Goal: Ask a question

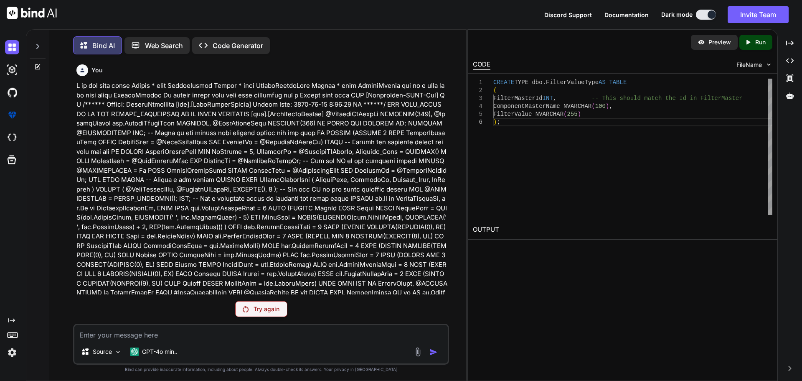
scroll to position [8390, 0]
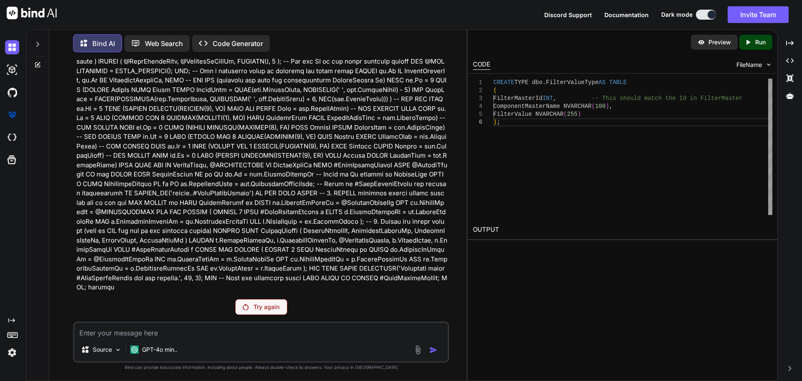
click at [255, 301] on div "Try again" at bounding box center [261, 307] width 52 height 16
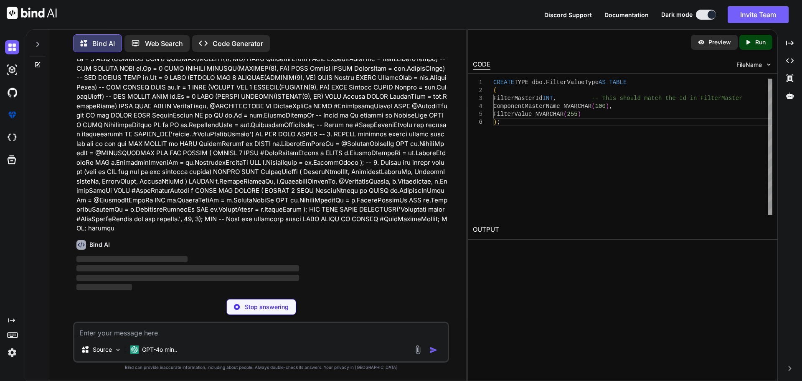
scroll to position [8274, 0]
click at [243, 306] on div "Stop answering" at bounding box center [262, 307] width 70 height 16
type textarea "x"
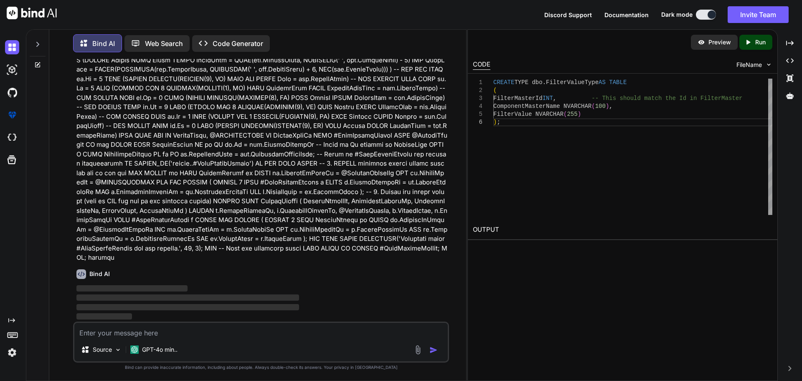
click at [185, 334] on textarea at bounding box center [261, 330] width 374 height 15
type textarea "sdfsd"
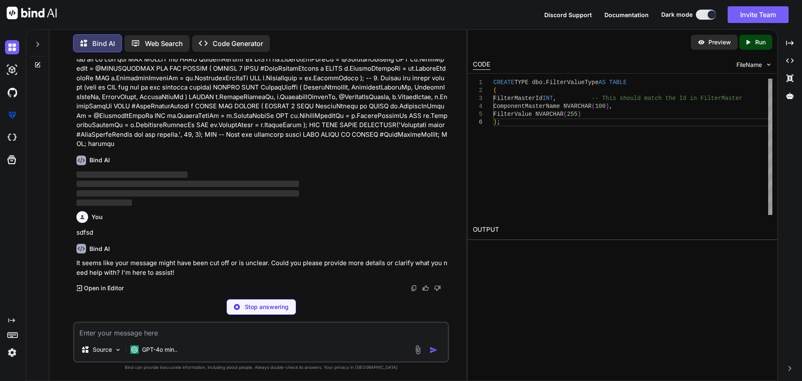
scroll to position [8504, 0]
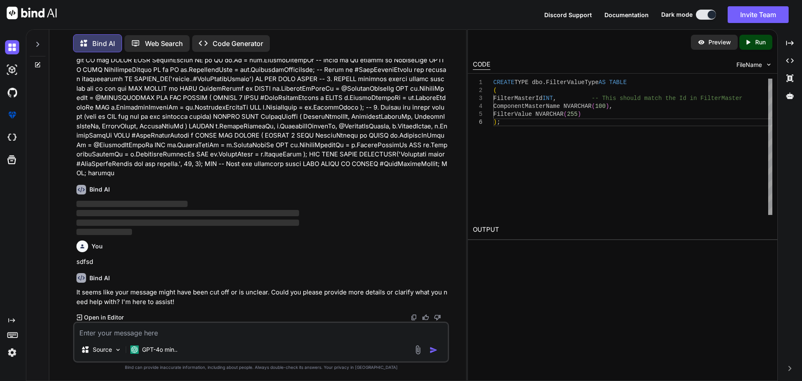
click at [140, 339] on div "Source GPT-4o min.." at bounding box center [261, 341] width 376 height 41
click at [183, 335] on textarea at bounding box center [261, 330] width 374 height 15
paste textarea "private async void SaveFilters() { if (string.IsNullOrWhiteSpace(DefaultFilterN…"
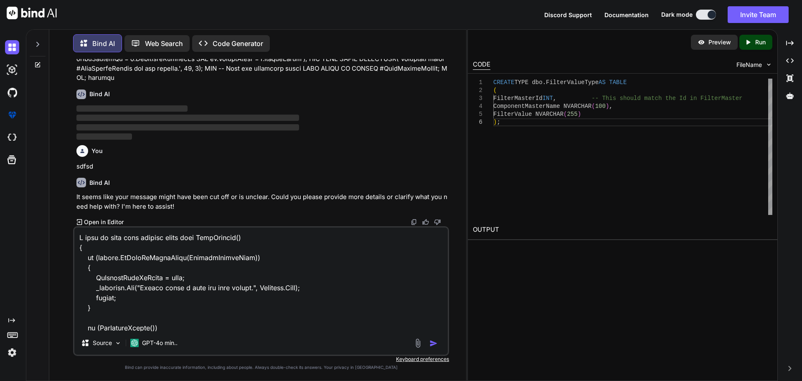
scroll to position [8508, 0]
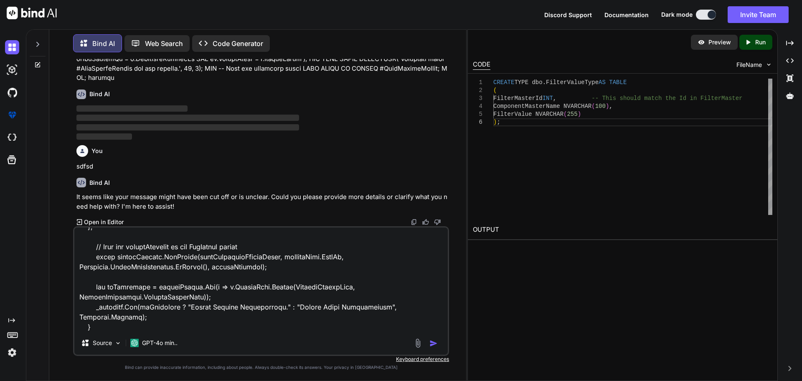
paste textarea "public async Task AddFilter(CareNavigatorFilterModel careNavigatorFilterModel, …"
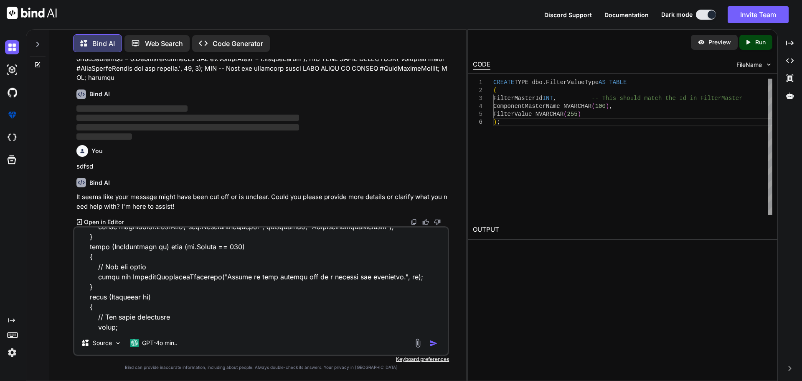
type textarea "I want to this code private async void SaveFilters() { if (string.IsNullOrWhite…"
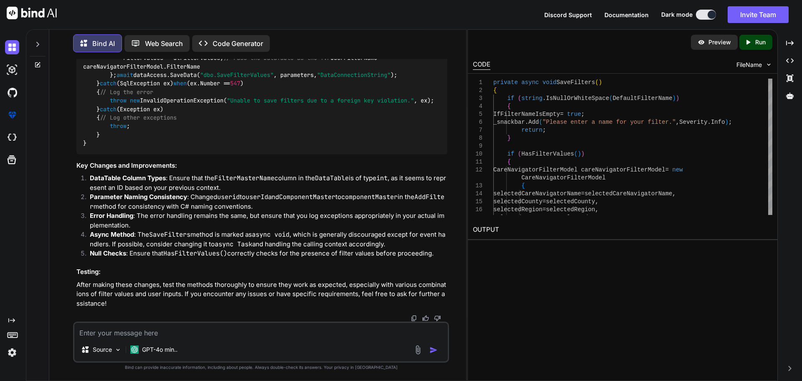
scroll to position [9039, 0]
click at [178, 333] on textarea at bounding box center [261, 330] width 374 height 15
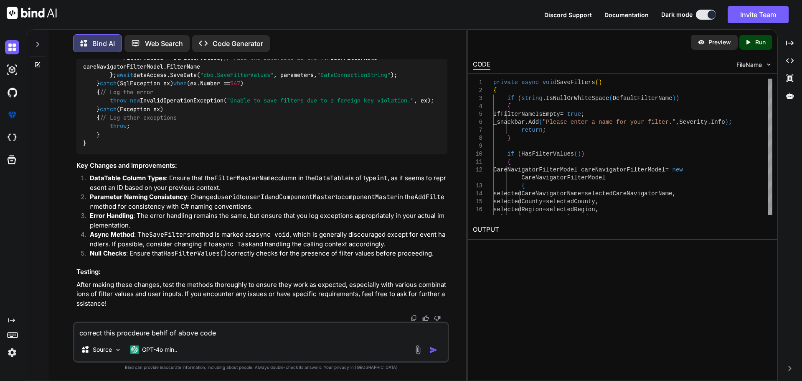
paste textarea "ALTER PROCEDURE [dbo].[SaveFilterValues] @CreatedByUserId NVARCHAR(500), @Filte…"
type textarea "correct this procdeure behlf of above code ALTER PROCEDURE [dbo].[SaveFilterVal…"
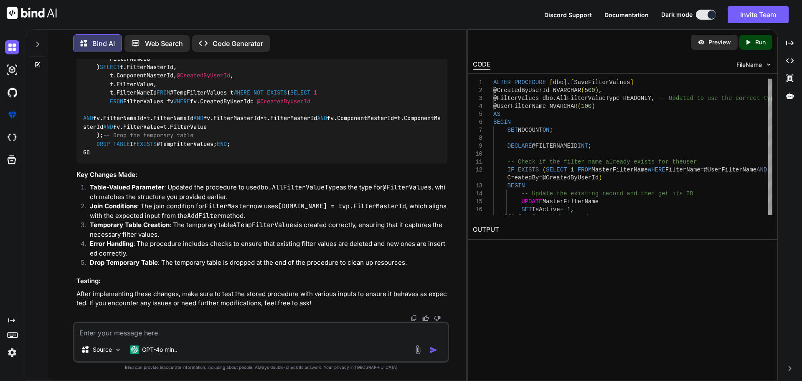
scroll to position [10407, 0]
copy code "AllFilterValueType"
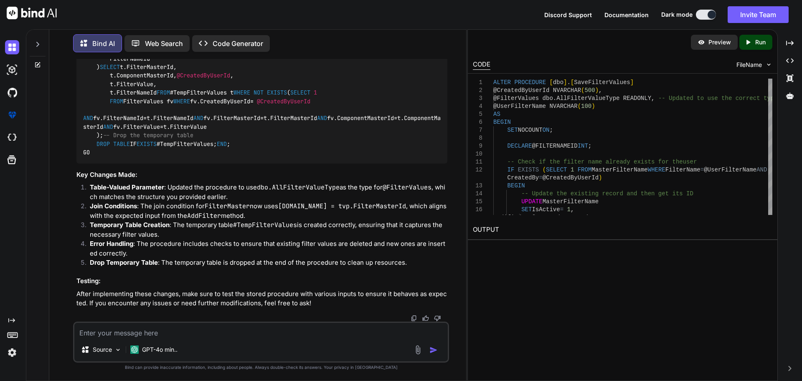
click at [154, 326] on textarea at bounding box center [261, 330] width 374 height 15
paste textarea "FilterValues = {},"
paste textarea "public async Task AddFilter(CareNavigatorFilterModel careNavigatorFilterModel, …"
type textarea "FilterValues = {}, not set proper this code correct this code public async Task…"
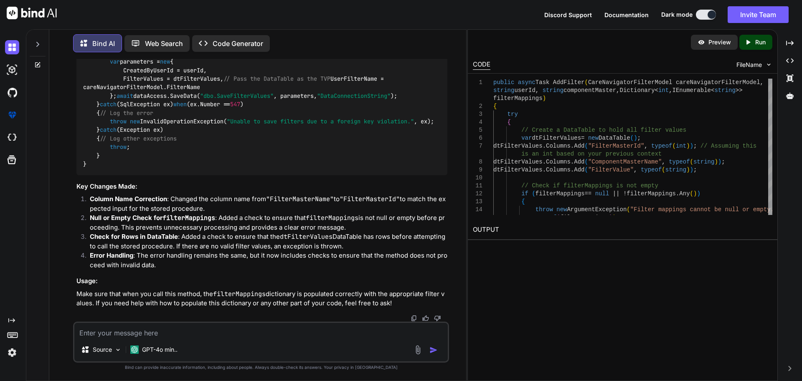
scroll to position [12033, 0]
copy span "FilterMasterId"
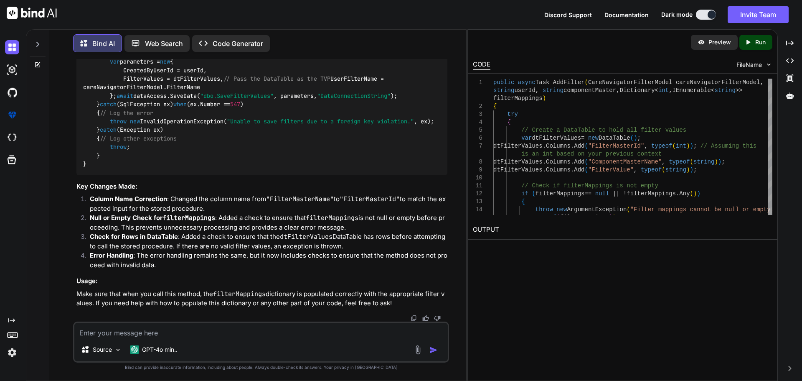
click at [230, 330] on textarea at bounding box center [261, 330] width 374 height 15
paste textarea "private async void SaveFilters() { if (string.IsNullOrWhiteSpace(DefaultFilterN…"
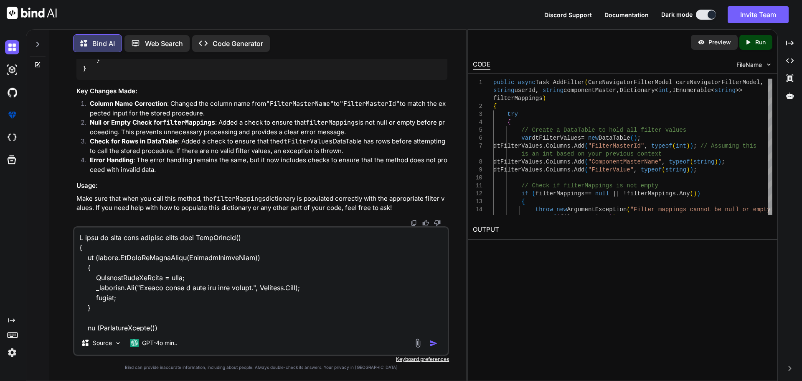
scroll to position [402, 0]
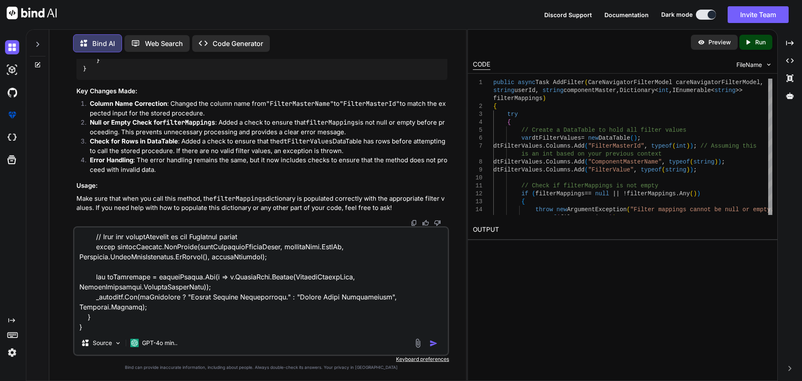
paste textarea "public async Task AddFilter(CareNavigatorFilterModel careNavigatorFilterModel, …"
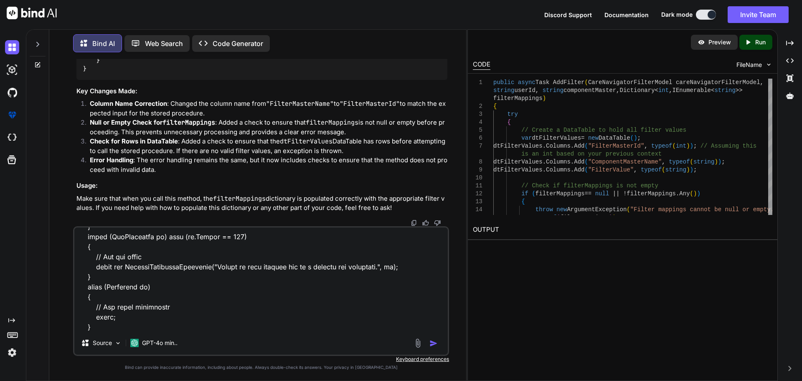
paste textarea "ALTER PROCEDURE [dbo].[SaveFilterValues] @CreatedByUserId NVARCHAR(500), @Filte…"
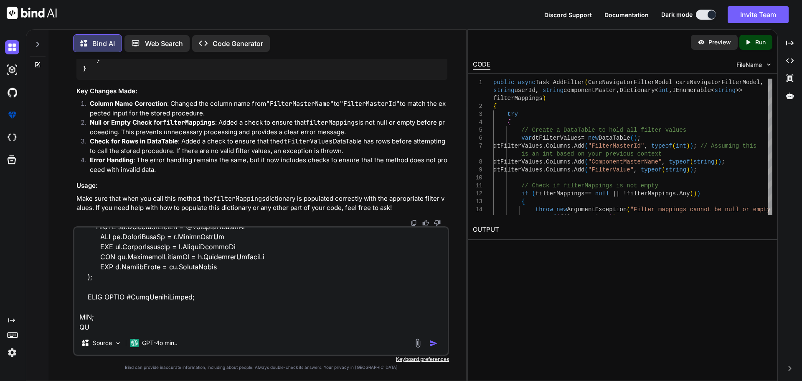
paste textarea "FilterValues"
type textarea "I want to this code private async void SaveFilters() { if (string.IsNullOrWhite…"
click at [151, 316] on textarea at bounding box center [261, 279] width 374 height 104
click at [147, 308] on textarea at bounding box center [261, 279] width 374 height 104
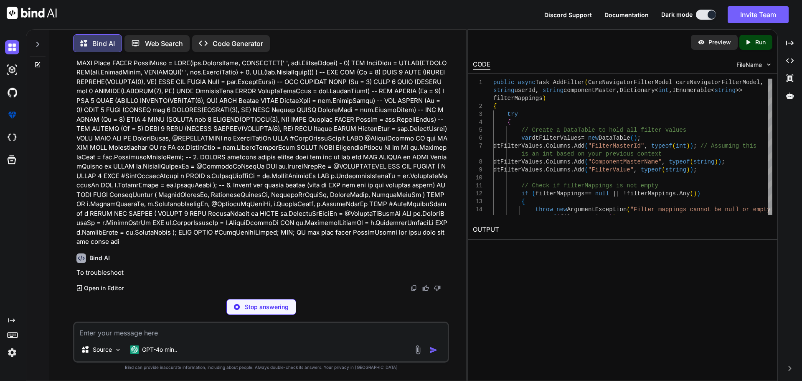
scroll to position [12987, 0]
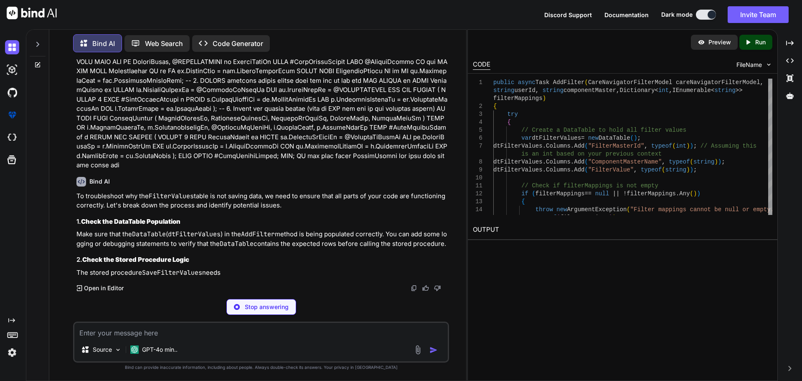
click at [126, 334] on textarea at bounding box center [261, 330] width 374 height 15
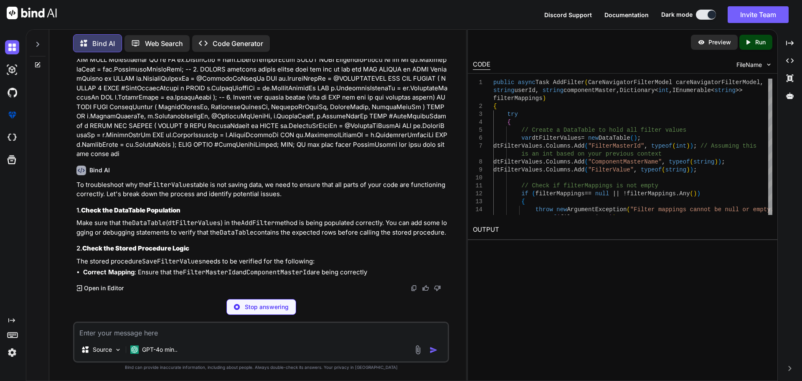
paste textarea "CREATE TYPE [dbo].[FilterValueType] AS TABLE( [FilterMasterName] [nvarchar](500…"
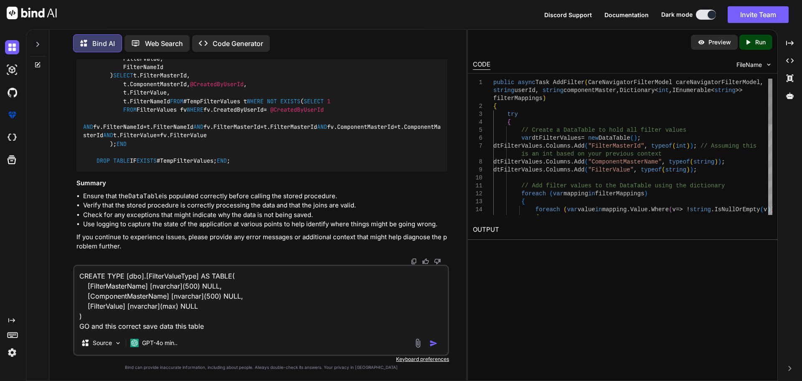
paste textarea "FilterValues"
type textarea "CREATE TYPE [dbo].[FilterValueType] AS TABLE( [FilterMasterName] [nvarchar](500…"
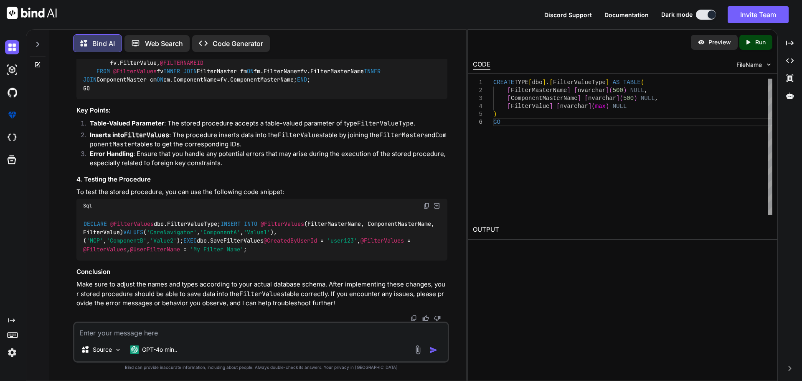
scroll to position [12553, 0]
drag, startPoint x: 124, startPoint y: 230, endPoint x: 74, endPoint y: 188, distance: 65.2
click at [75, 188] on div "You Bind AI Your stored procedure SaveFilterValues is designed to manage filter…" at bounding box center [262, 190] width 374 height 262
copy p "I want to this code private async void SaveFilters() { if (string.IsNullOrWhite…"
click at [138, 329] on textarea at bounding box center [261, 330] width 374 height 15
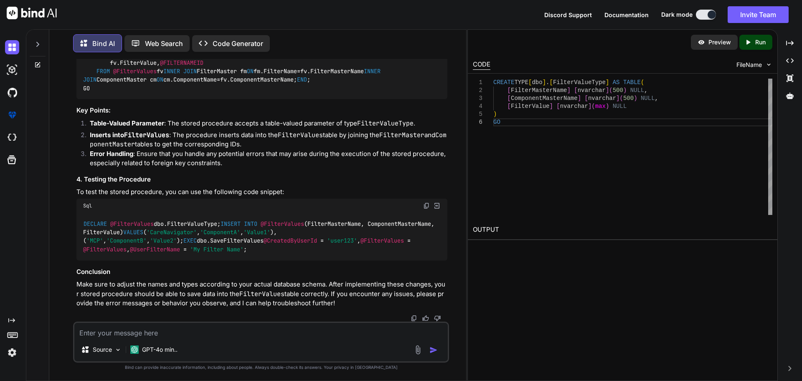
paste textarea "I want to this code private async void SaveFilters() { if (string.IsNullOrWhite…"
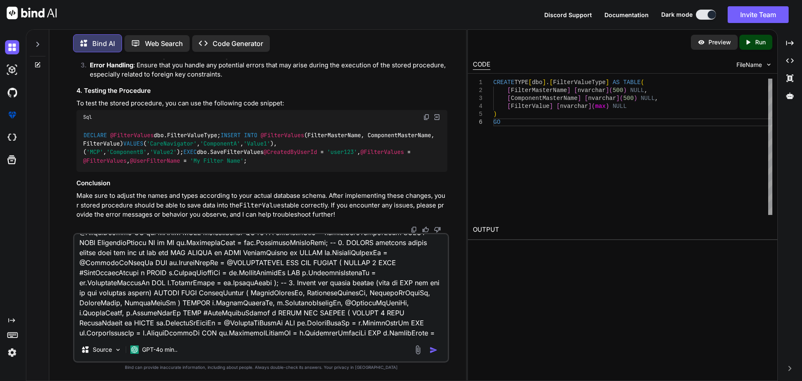
scroll to position [14894, 0]
drag, startPoint x: 404, startPoint y: 161, endPoint x: 74, endPoint y: 151, distance: 329.9
click at [74, 151] on div "You Bind AI Your stored procedure SaveFilterValues is designed to manage filter…" at bounding box center [261, 219] width 376 height 321
copy p "CREATE TYPE [dbo].[FilterValueType] AS TABLE( [FilterMasterName] [nvarchar](500…"
click at [193, 333] on textarea at bounding box center [261, 286] width 374 height 104
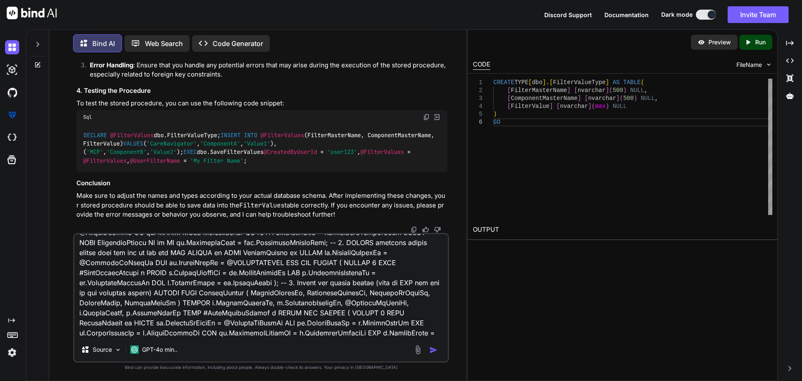
paste textarea "CREATE TYPE [dbo].[FilterValueType] AS TABLE( [FilterMasterName] [nvarchar](500…"
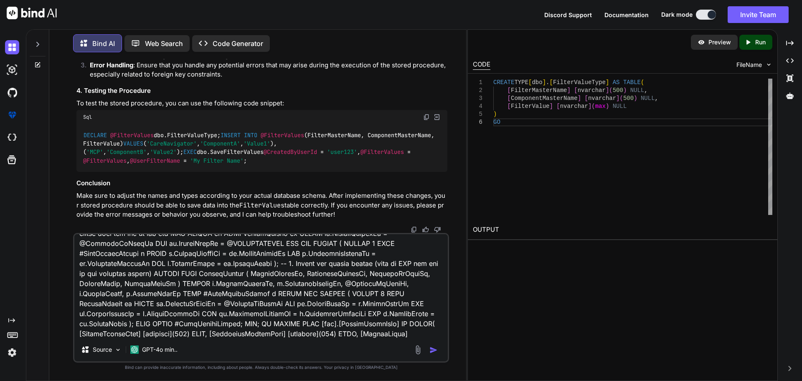
click at [423, 333] on textarea at bounding box center [261, 286] width 374 height 104
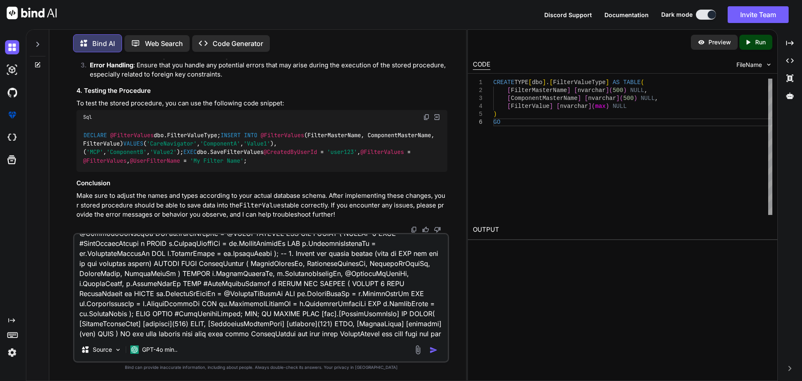
type textarea "I want to this code private async void SaveFilters() { if (string.IsNullOrWhite…"
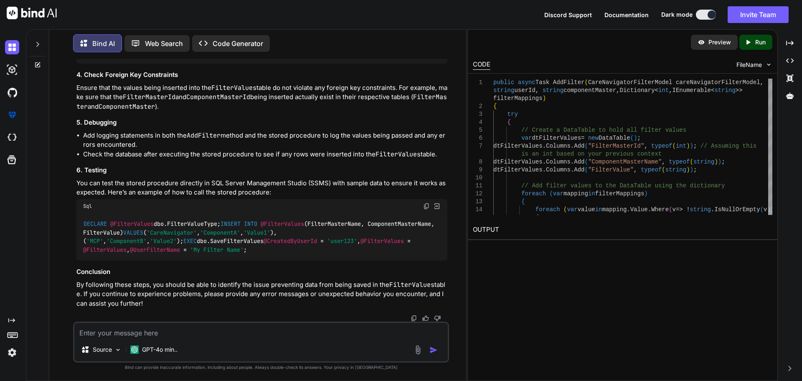
scroll to position [17326, 0]
drag, startPoint x: 107, startPoint y: 243, endPoint x: 76, endPoint y: 130, distance: 116.6
copy code "ALTER PROCEDURE [dbo].[SaveFilterValues] @CreatedByUserId NVARCHAR( 500 ), @Fil…"
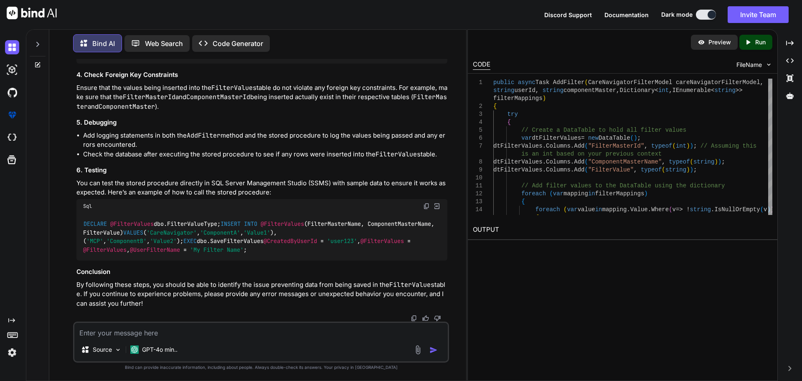
click at [241, 326] on textarea at bounding box center [261, 330] width 374 height 15
paste textarea "ALTER PROCEDURE [dbo].[SaveFilterValues] @CreatedByUserId NVARCHAR(500), @Filte…"
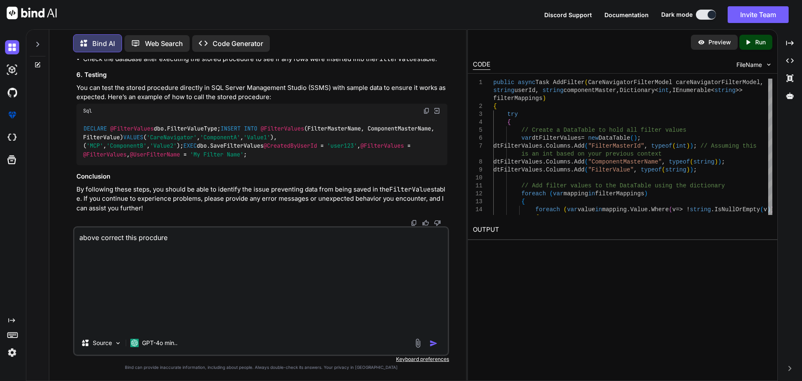
type textarea "above correct this procdure ALTER PROCEDURE [dbo].[SaveFilterValues] @CreatedBy…"
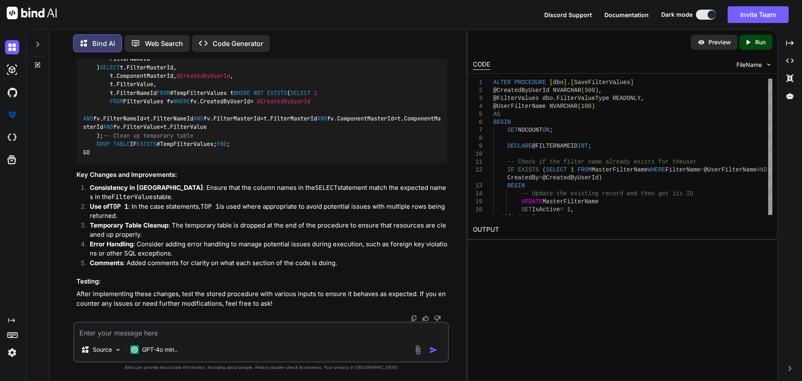
scroll to position [18321, 0]
click at [140, 322] on div "Source GPT-4o min.." at bounding box center [261, 341] width 376 height 41
click at [135, 329] on textarea at bounding box center [261, 330] width 374 height 15
paste textarea "CREATE TYPE [dbo].[FilterValueType] AS TABLE( [FilterMasterId] int, [ComponentM…"
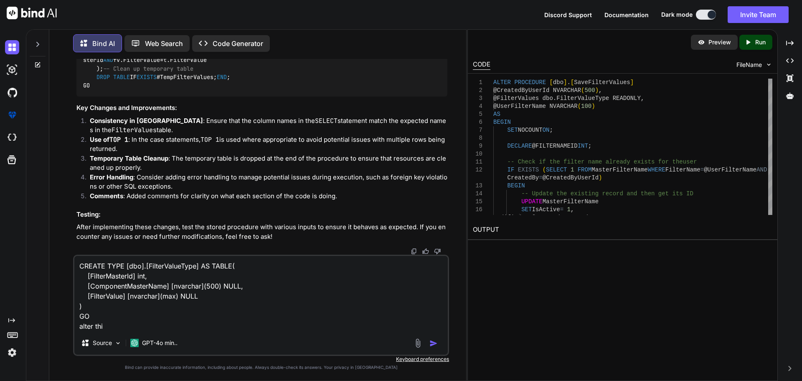
type textarea "CREATE TYPE [dbo].[FilterValueType] AS TABLE( [FilterMasterId] int, [ComponentM…"
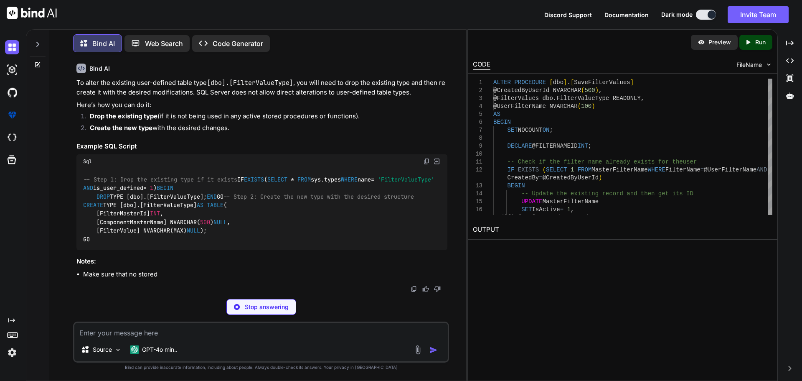
scroll to position [19887, 0]
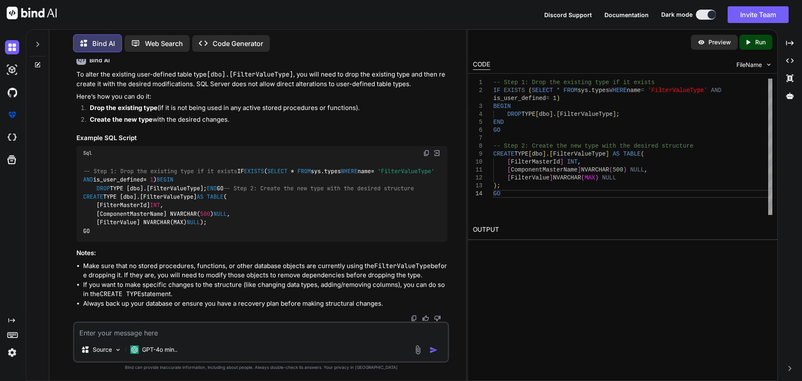
drag, startPoint x: 99, startPoint y: 242, endPoint x: 76, endPoint y: 133, distance: 111.3
click at [76, 160] on div "-- Step 1: Drop the existing type if it exists IF EXISTS ( SELECT * FROM sys.ty…" at bounding box center [261, 200] width 371 height 81
copy code "IF EXISTS ( SELECT * FROM sys.types WHERE name = 'FilterValueType' AND is_user_…"
click at [219, 330] on textarea at bounding box center [261, 330] width 374 height 15
paste textarea "CREATE TYPE [dbo].[AllFilterValueType] AS TABLE( [FilterMasterId] [int] NULL, […"
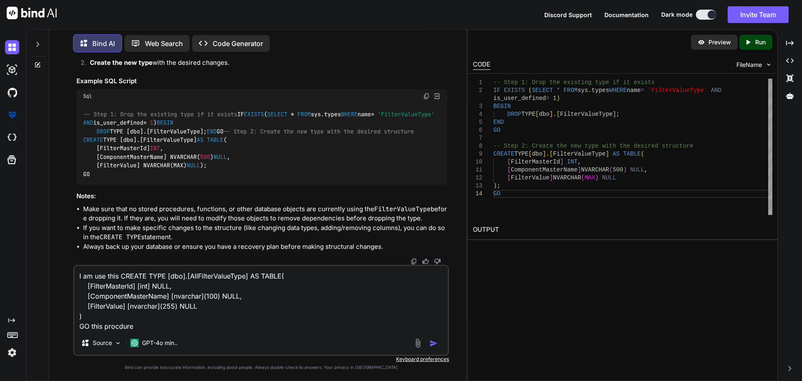
paste textarea "ALTER PROCEDURE [dbo].[SaveFilterValues] @CreatedByUserId NVARCHAR(500), @Filte…"
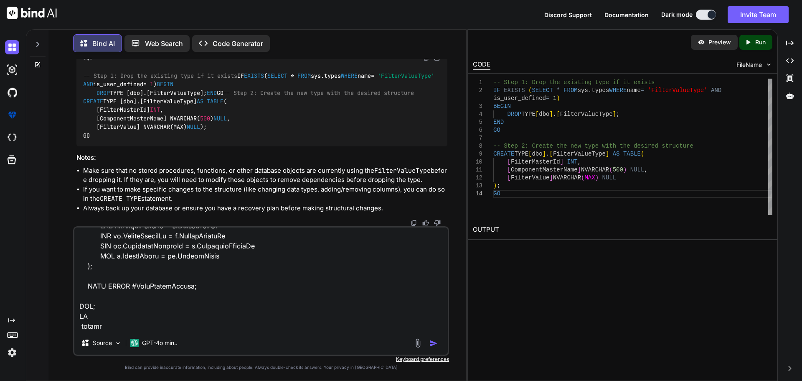
type textarea "I am use this CREATE TYPE [dbo].[AllFilterValueType] AS TABLE( [FilterMasterId]…"
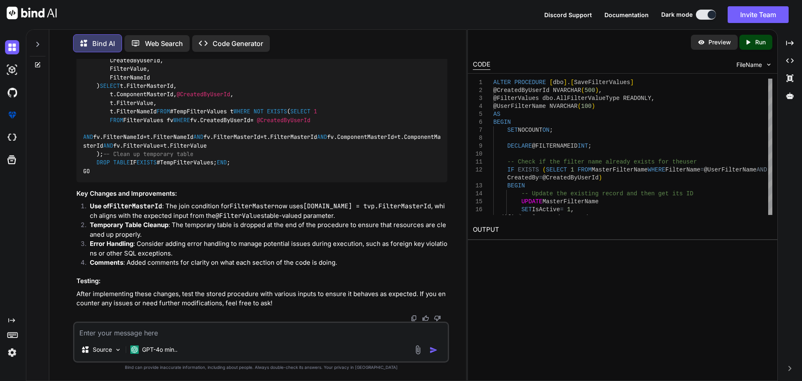
scroll to position [20388, 0]
click at [257, 341] on div "Source GPT-4o min.." at bounding box center [261, 341] width 376 height 41
click at [255, 323] on textarea at bounding box center [261, 330] width 374 height 15
paste textarea "ALTER PROCEDURE [dbo].[SaveFilterValues] @CreatedByUserId NVARCHAR(500), @Filte…"
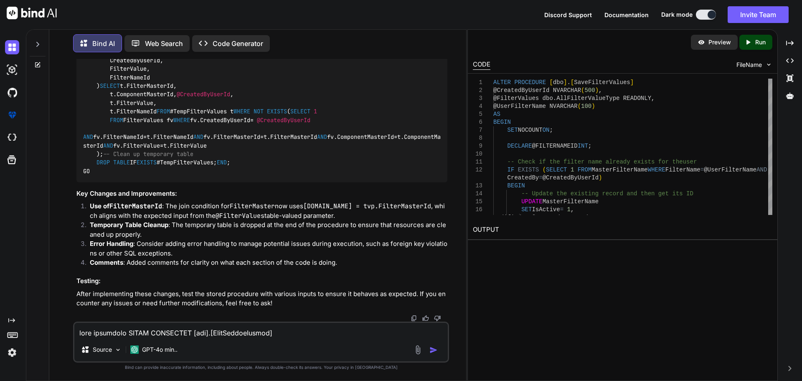
scroll to position [1224, 0]
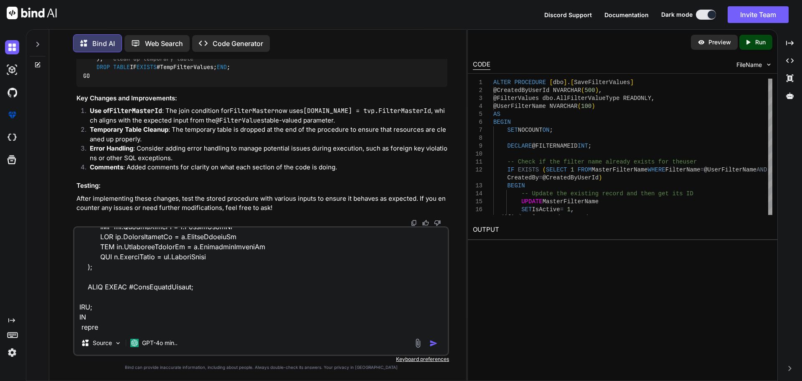
type textarea "this procedure ALTER PROCEDURE [dbo].[SaveFilterValues] @CreatedByUserId NVARCH…"
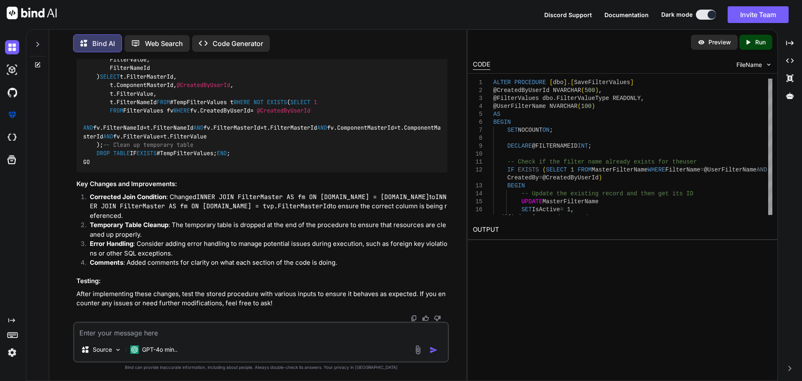
scroll to position [22124, 0]
click at [183, 337] on textarea at bounding box center [261, 330] width 374 height 15
paste textarea "INNER JOIN FilterMaster AS fm ON [DOMAIN_NAME] = tvp.FilterMasterId"
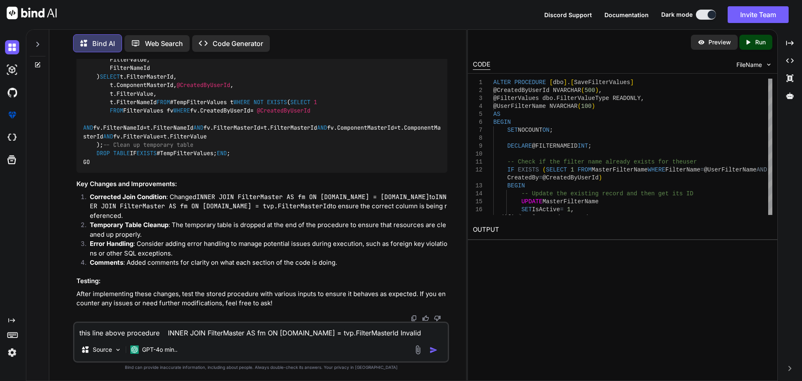
click at [329, 334] on textarea "this line above procedure INNER JOIN FilterMaster AS fm ON [DOMAIN_NAME] = tvp.…" at bounding box center [261, 330] width 374 height 15
click at [434, 335] on textarea "this line above procedure INNER JOIN FilterMaster AS fm ON [DOMAIN_NAME] = tvp.…" at bounding box center [261, 330] width 374 height 15
paste textarea "FilterMasterId"
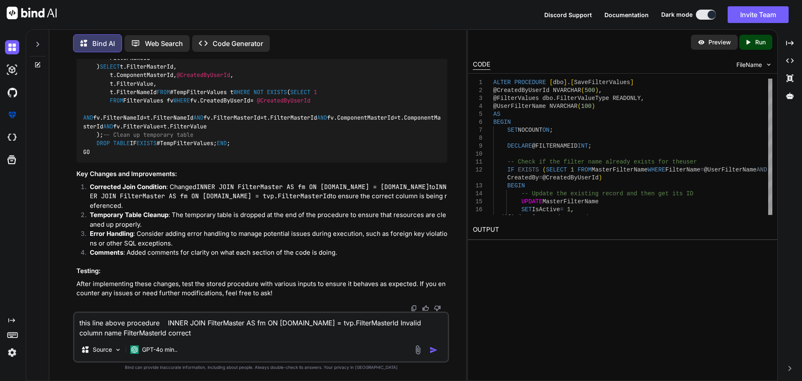
type textarea "this line above procedure INNER JOIN FilterMaster AS fm ON [DOMAIN_NAME] = tvp.…"
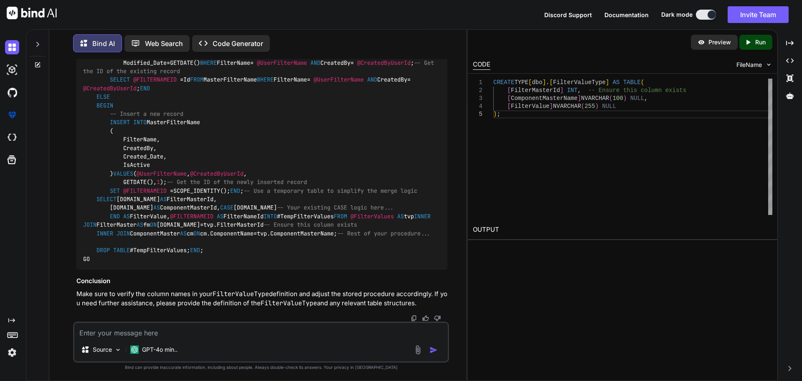
scroll to position [24122, 0]
click at [235, 335] on textarea at bounding box center [261, 330] width 374 height 15
paste textarea "SaveFilterValues"
type textarea "drop procdure SaveFilterValues"
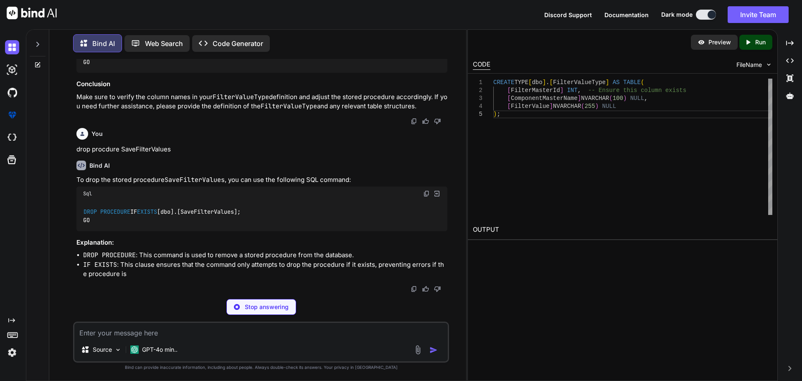
scroll to position [24393, 0]
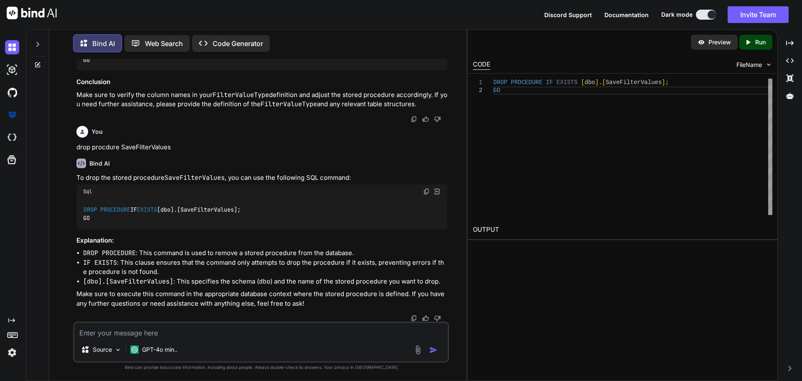
drag, startPoint x: 92, startPoint y: 231, endPoint x: 85, endPoint y: 221, distance: 11.1
click at [85, 221] on div "DROP PROCEDURE IF EXISTS [dbo].[SaveFilterValues]; GO" at bounding box center [261, 214] width 371 height 31
copy code "DROP PROCEDURE IF EXISTS [dbo].[SaveFilterValues]; GO"
click at [106, 331] on textarea at bounding box center [261, 330] width 374 height 15
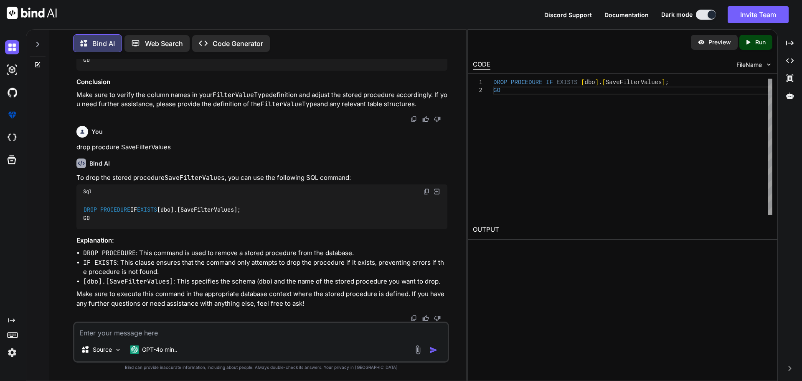
paste textarea "IF EXISTS (SELECT * FROM sys.types WHERE name = 'FilterValueType' AND is_user_d…"
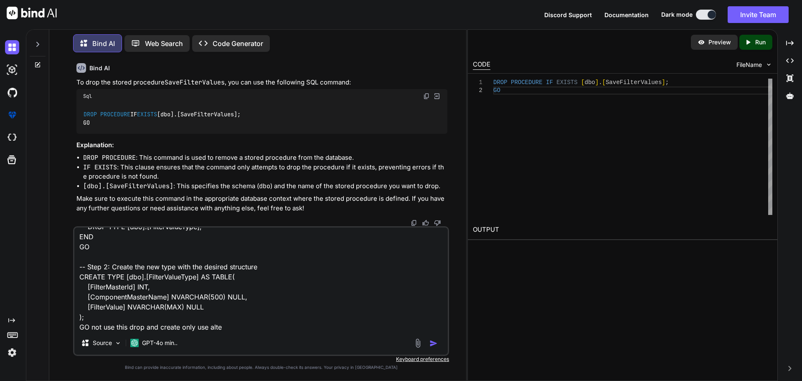
type textarea "IF EXISTS (SELECT * FROM sys.types WHERE name = 'FilterValueType' AND is_user_d…"
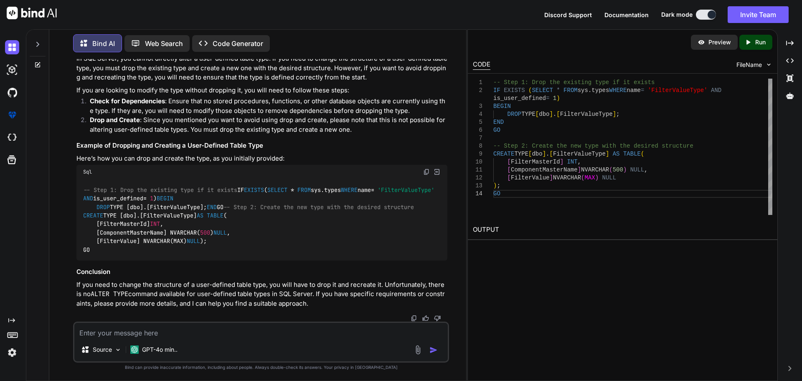
scroll to position [22086, 0]
click at [185, 331] on textarea at bounding box center [261, 330] width 374 height 15
paste textarea "Create PROCEDURE [dbo].[SaveFilterValues] @CreatedByUserId NVARCHAR(500), @Filt…"
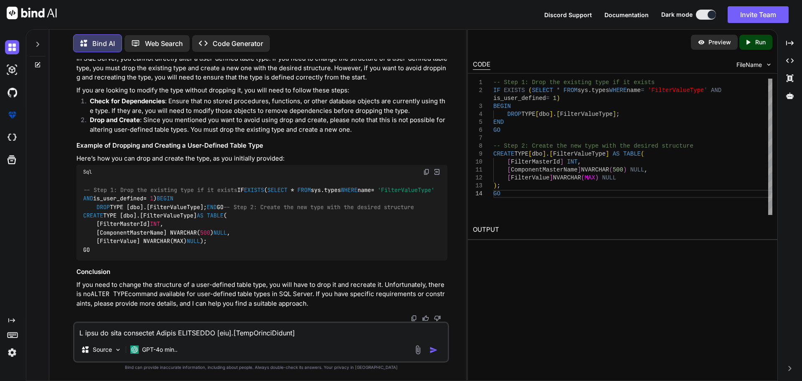
scroll to position [1224, 0]
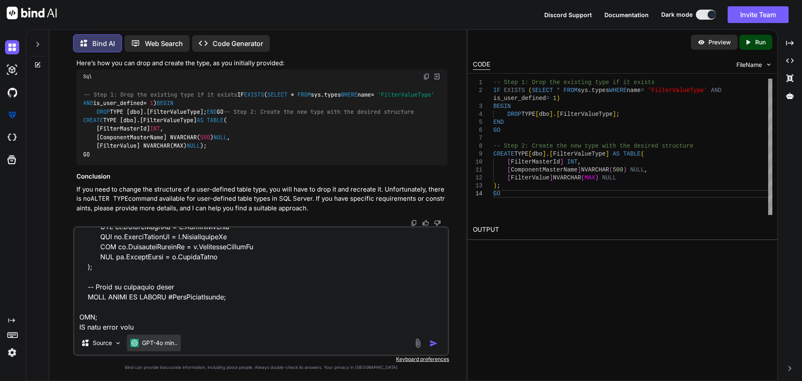
paste textarea "MasterFilterName"
paste textarea "Id FilterName CreatedBy ModifiedBy Created_Date Modified_Date IsActive 41 aman3…"
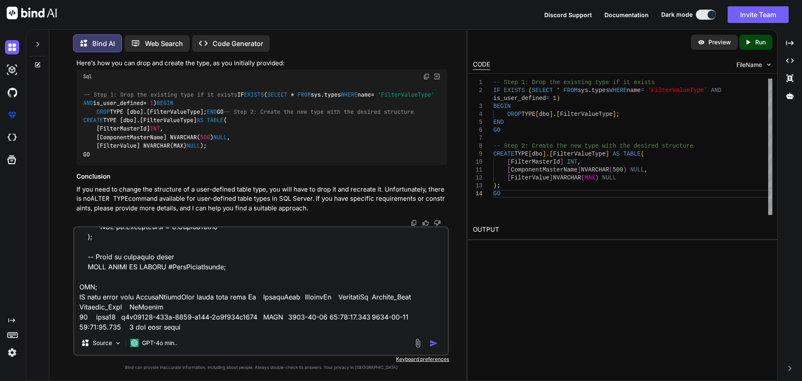
paste textarea "54 1 1 e7e27394-175b-4510-a132-3e9e603e3931 38776951-e191-47c8-9ada-80ec121a4ce…"
paste textarea "FilterValues"
paste textarea "Id FilterMasterId ComponentMasterId CreatedByUserId FilterValue FilterNameId Cr…"
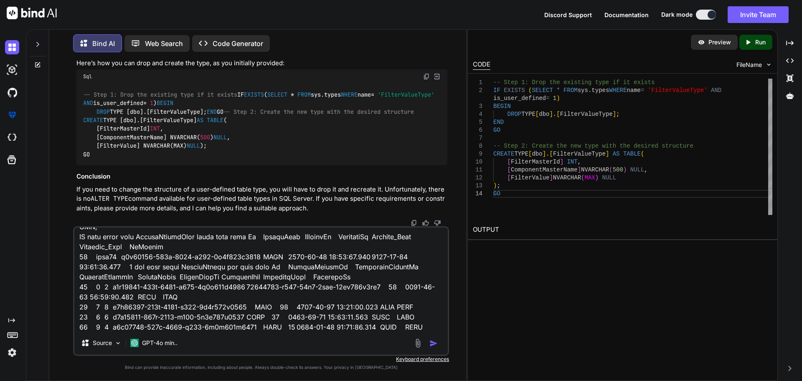
click at [194, 269] on textarea at bounding box center [261, 279] width 374 height 104
click at [415, 328] on textarea at bounding box center [261, 279] width 374 height 104
paste textarea "FilterValues"
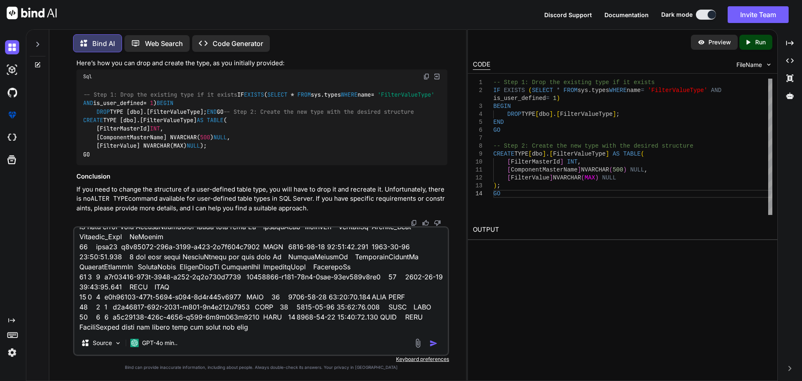
type textarea "I want to this procedure Create PROCEDURE [dbo].[SaveFilterValues] @CreatedByUs…"
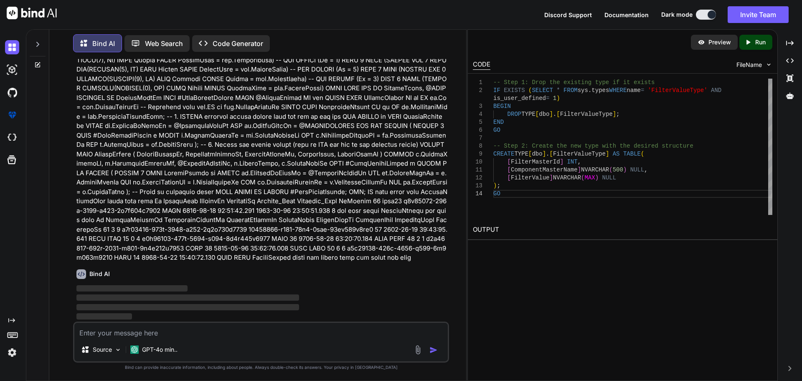
scroll to position [25229, 0]
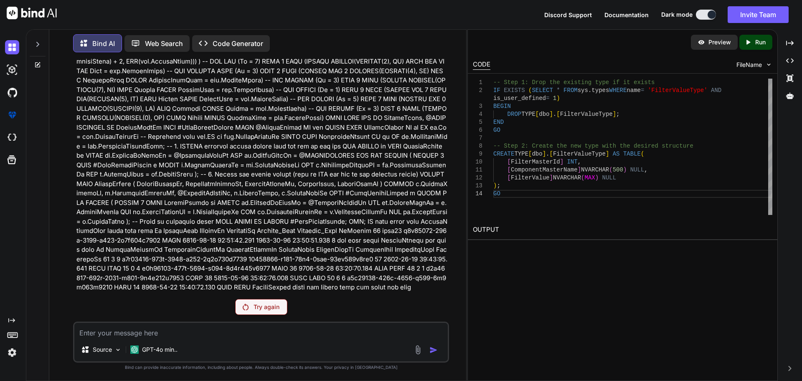
click at [262, 304] on p "Try again" at bounding box center [267, 307] width 26 height 8
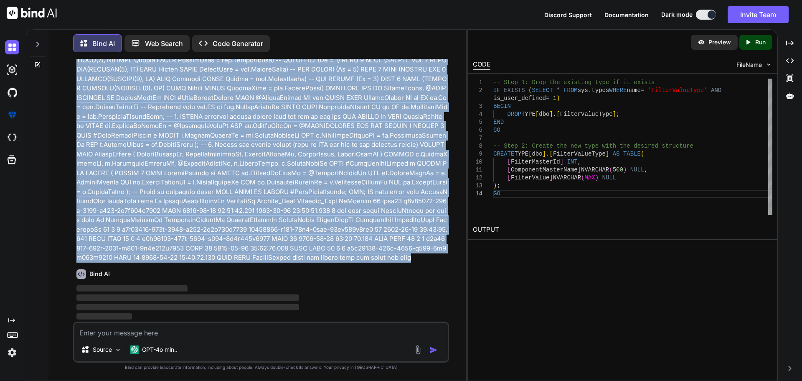
scroll to position [24937, 0]
drag, startPoint x: 198, startPoint y: 261, endPoint x: 70, endPoint y: 214, distance: 135.9
click at [70, 214] on div "You Bind AI Your stored procedure SaveFilterValues is designed to manage filter…" at bounding box center [261, 219] width 410 height 321
copy p "I want to this procedure Create PROCEDURE [dbo].[SaveFilterValues] @CreatedByUs…"
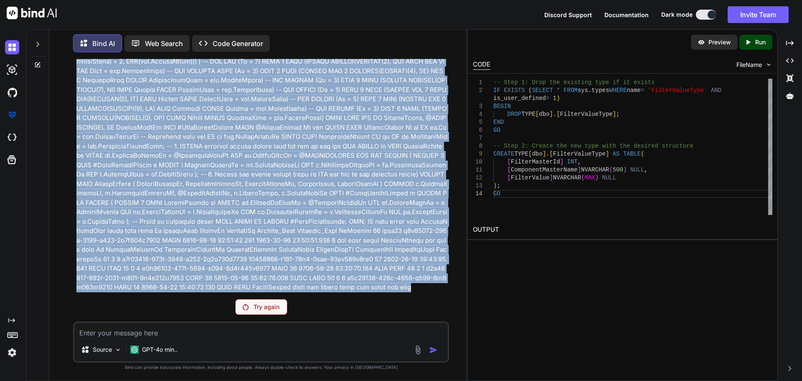
scroll to position [24851, 0]
